Goal: Information Seeking & Learning: Check status

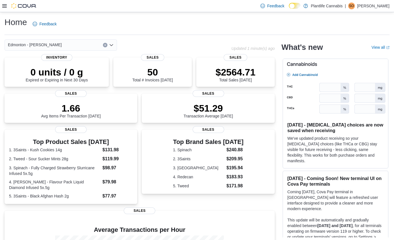
click at [6, 4] on icon at bounding box center [4, 5] width 4 height 3
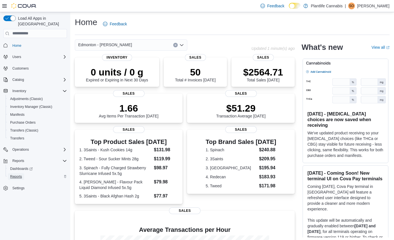
click at [18, 174] on span "Reports" at bounding box center [16, 176] width 12 height 4
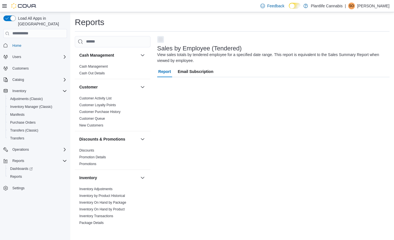
click at [4, 4] on icon at bounding box center [4, 5] width 4 height 3
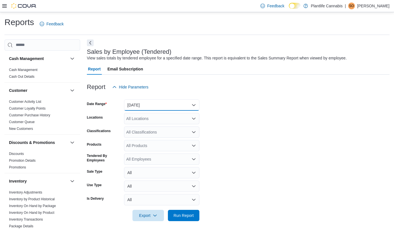
click at [167, 101] on button "[DATE]" at bounding box center [161, 104] width 75 height 11
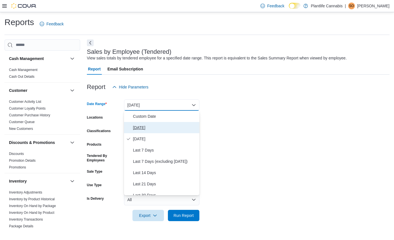
drag, startPoint x: 150, startPoint y: 125, endPoint x: 164, endPoint y: 116, distance: 16.1
click at [152, 124] on span "[DATE]" at bounding box center [165, 127] width 64 height 7
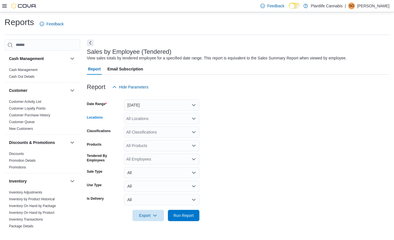
click at [164, 116] on div "All Locations" at bounding box center [161, 118] width 75 height 11
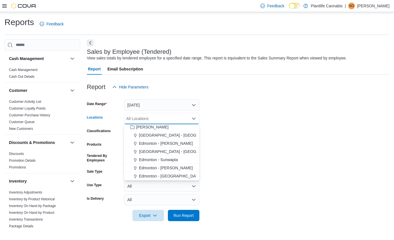
scroll to position [108, 0]
click at [175, 166] on span "Edmonton - [PERSON_NAME]" at bounding box center [166, 167] width 54 height 6
drag, startPoint x: 278, startPoint y: 143, endPoint x: 228, endPoint y: 194, distance: 71.2
click at [275, 144] on form "Date Range [DATE] Locations [GEOGRAPHIC_DATA] - [PERSON_NAME][GEOGRAPHIC_DATA] …" at bounding box center [238, 156] width 302 height 128
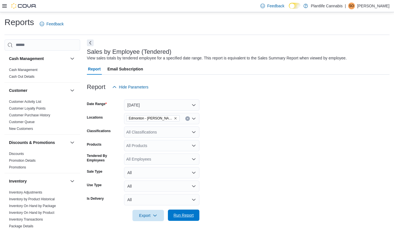
click at [192, 218] on span "Run Report" at bounding box center [183, 214] width 25 height 11
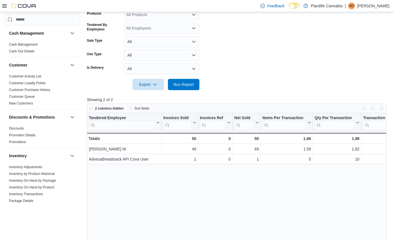
scroll to position [134, 0]
